Goal: Navigation & Orientation: Find specific page/section

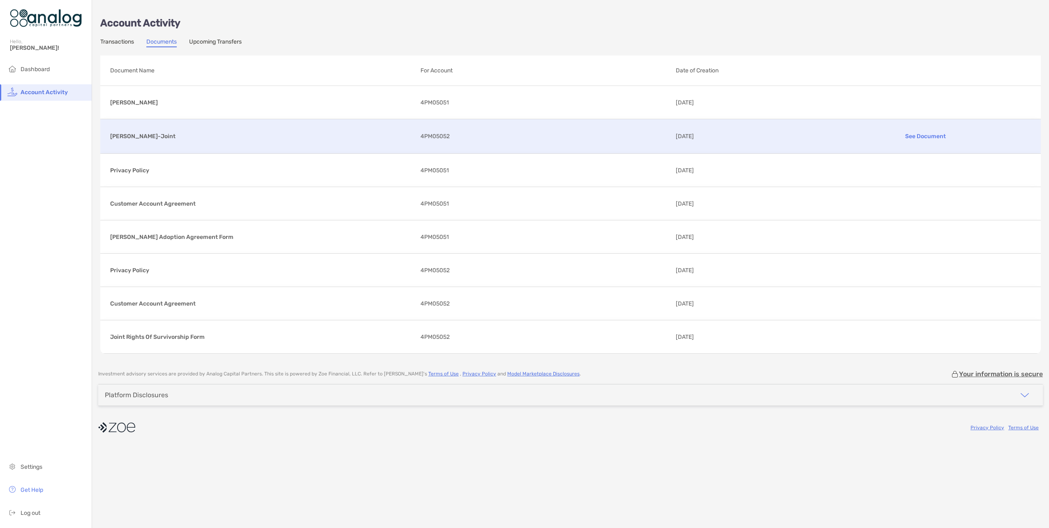
click at [930, 136] on p "See Document" at bounding box center [925, 136] width 210 height 14
click at [121, 40] on link "Transactions" at bounding box center [117, 42] width 34 height 9
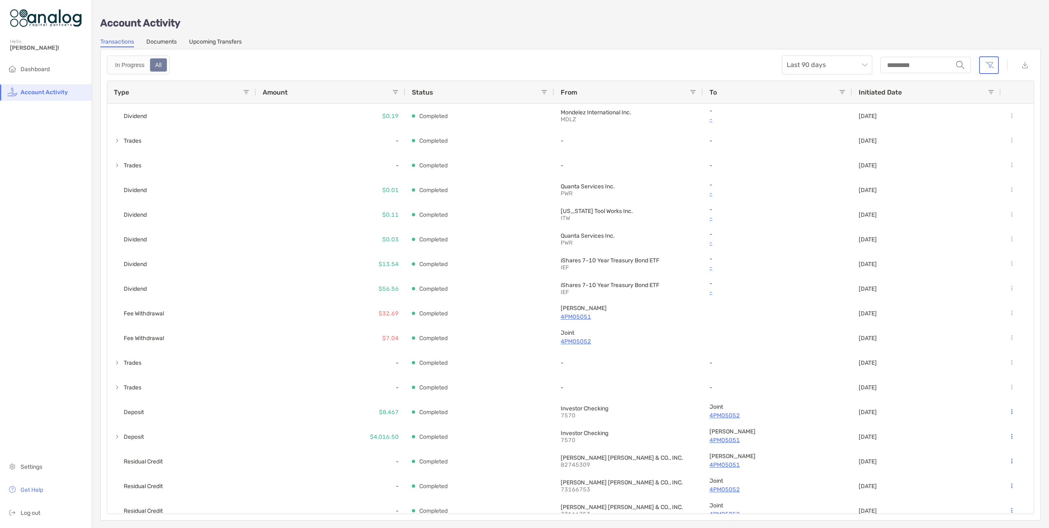
click at [169, 40] on link "Documents" at bounding box center [161, 42] width 30 height 9
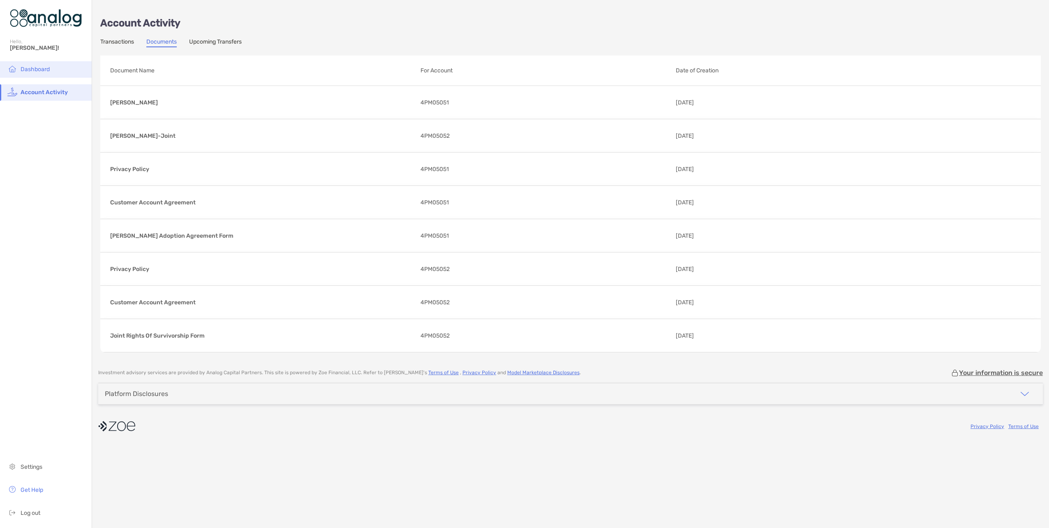
click at [36, 68] on span "Dashboard" at bounding box center [35, 69] width 29 height 7
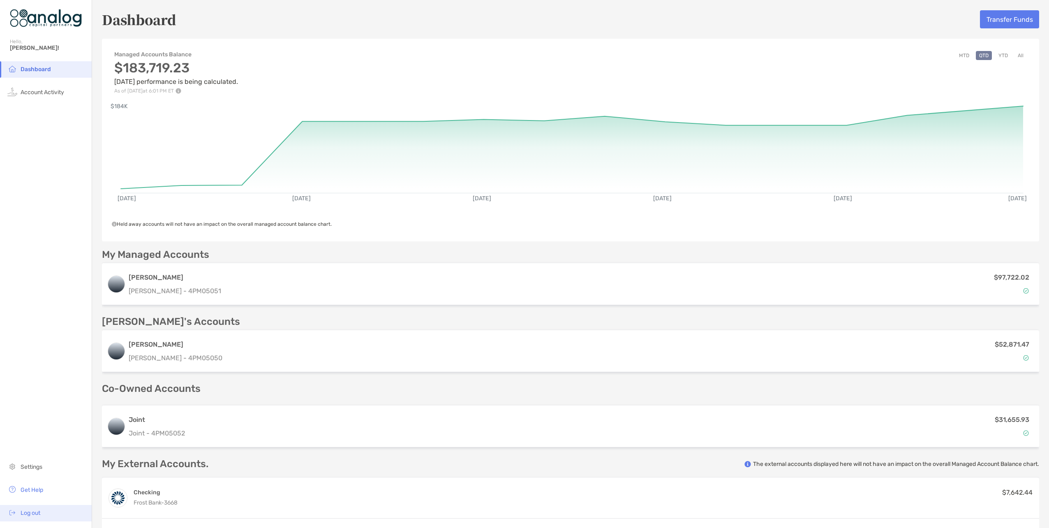
click at [35, 514] on span "Log out" at bounding box center [31, 512] width 20 height 7
